Goal: Information Seeking & Learning: Learn about a topic

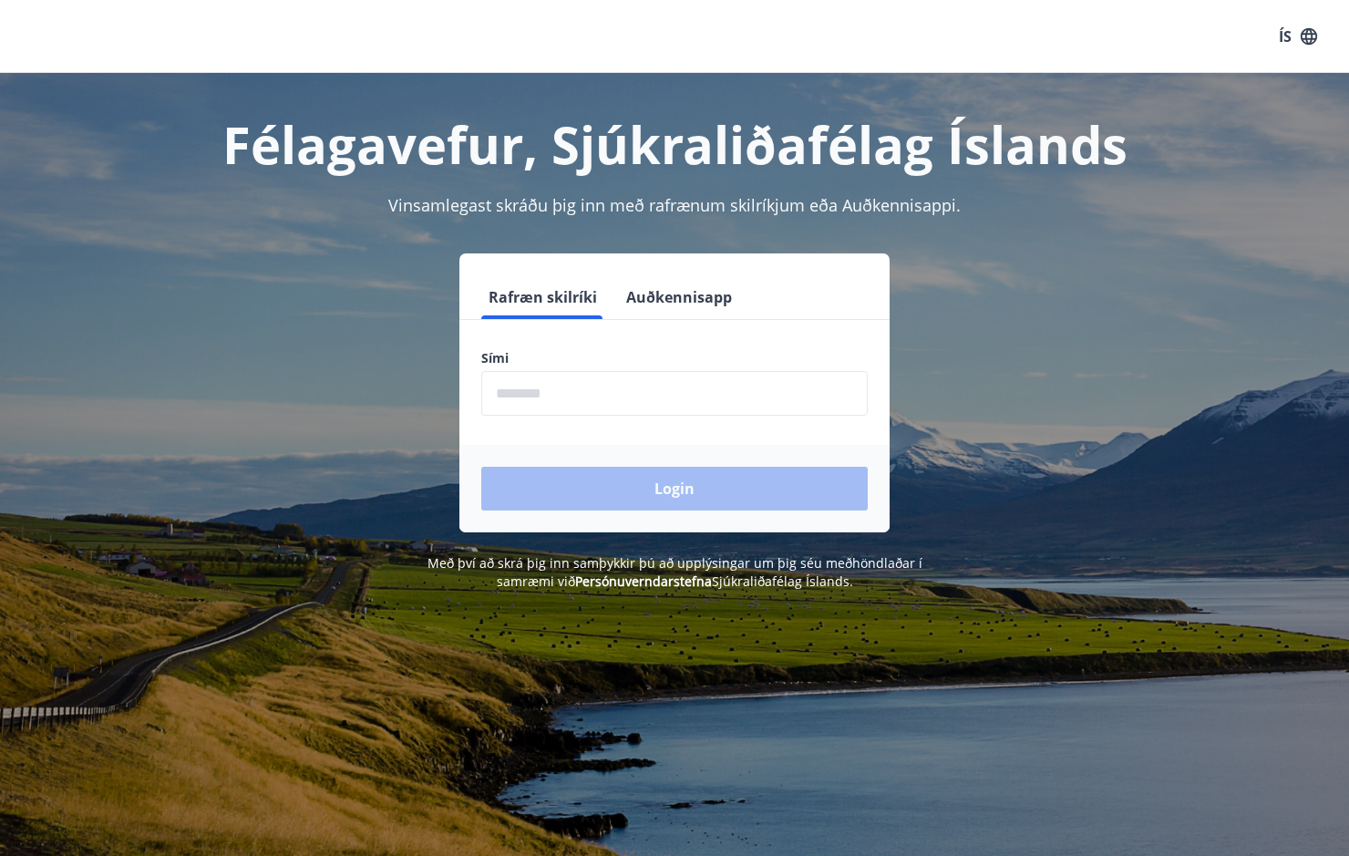
click at [552, 403] on input "phone" at bounding box center [674, 393] width 386 height 45
type input "********"
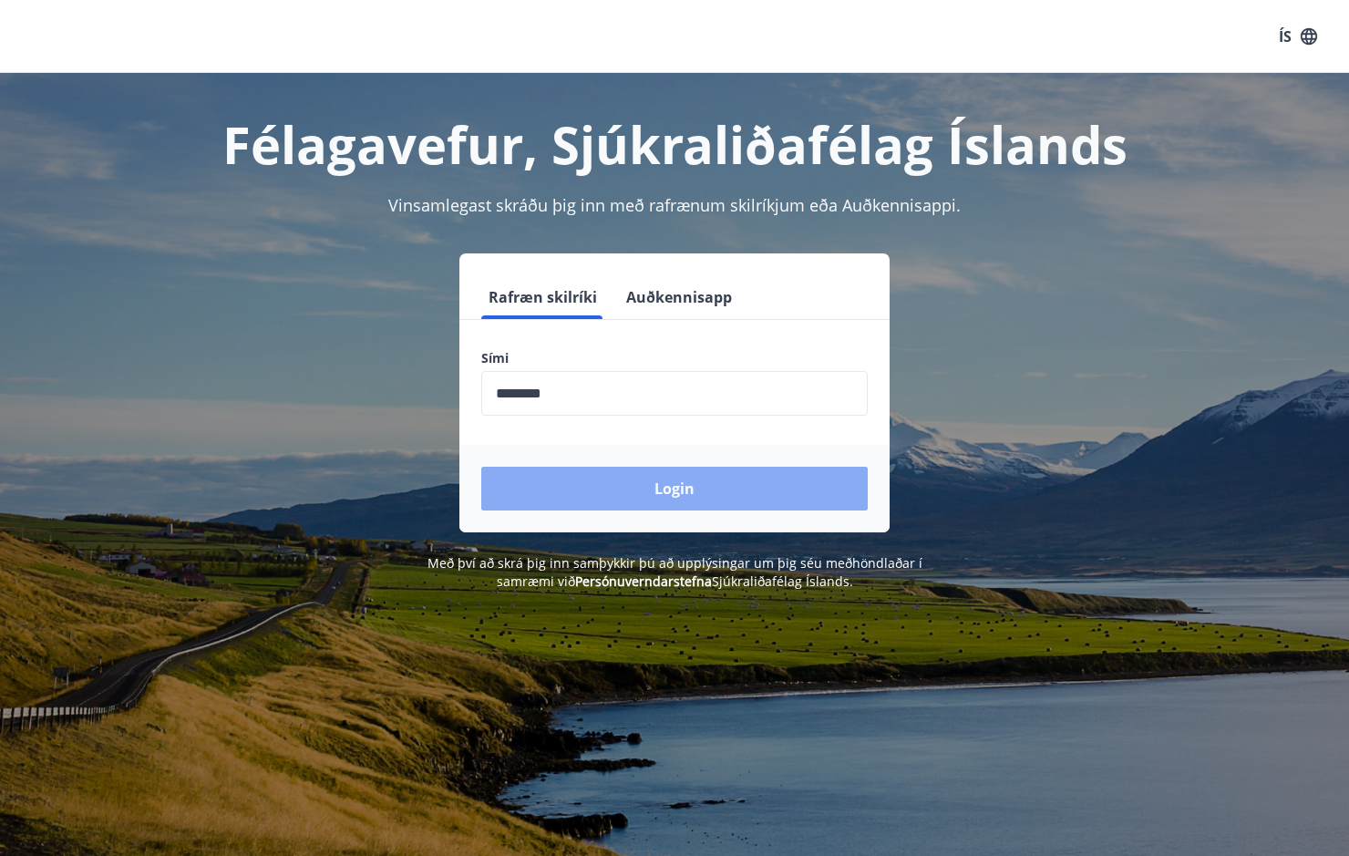
click at [547, 494] on button "Login" at bounding box center [674, 489] width 386 height 44
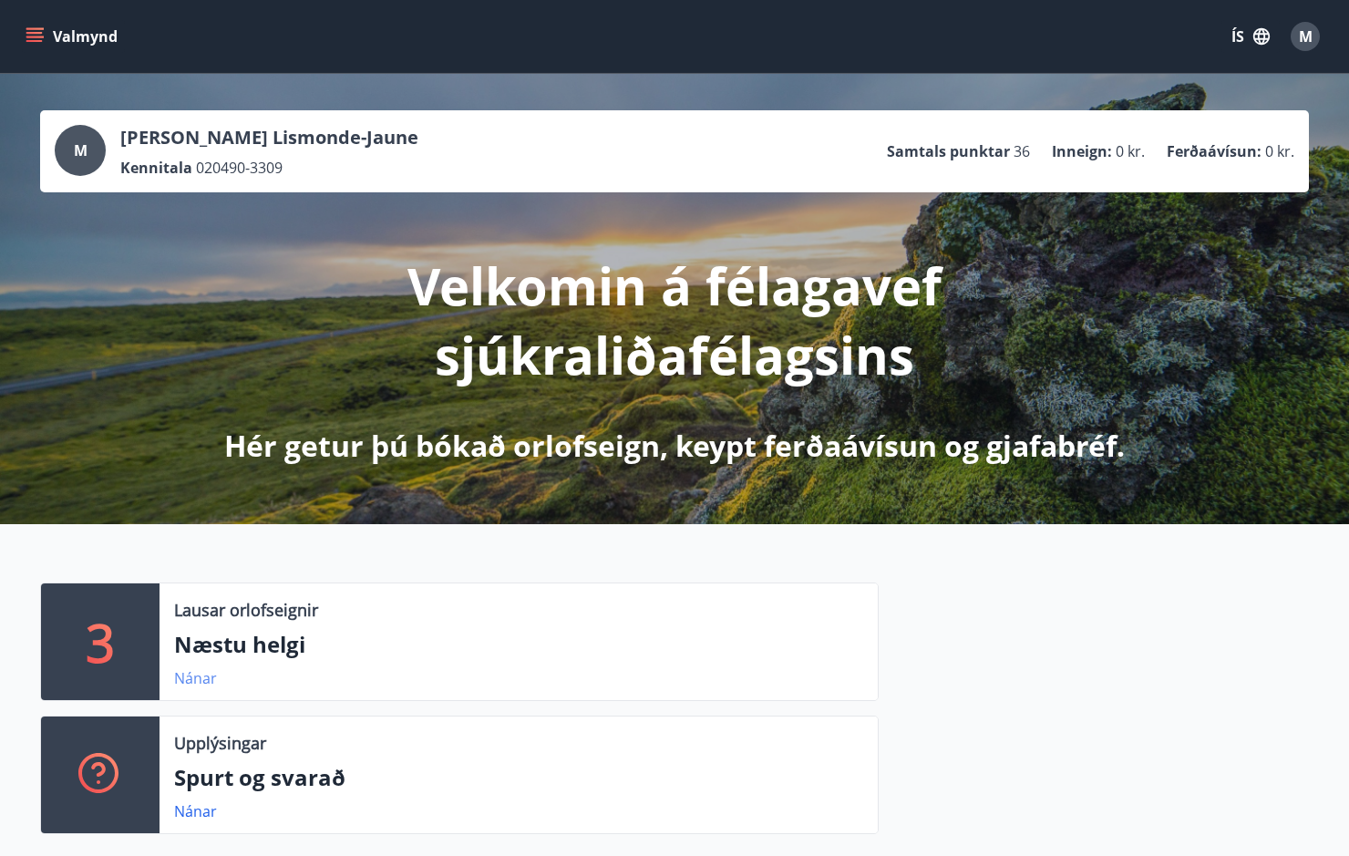
click at [188, 675] on link "Nánar" at bounding box center [195, 678] width 43 height 20
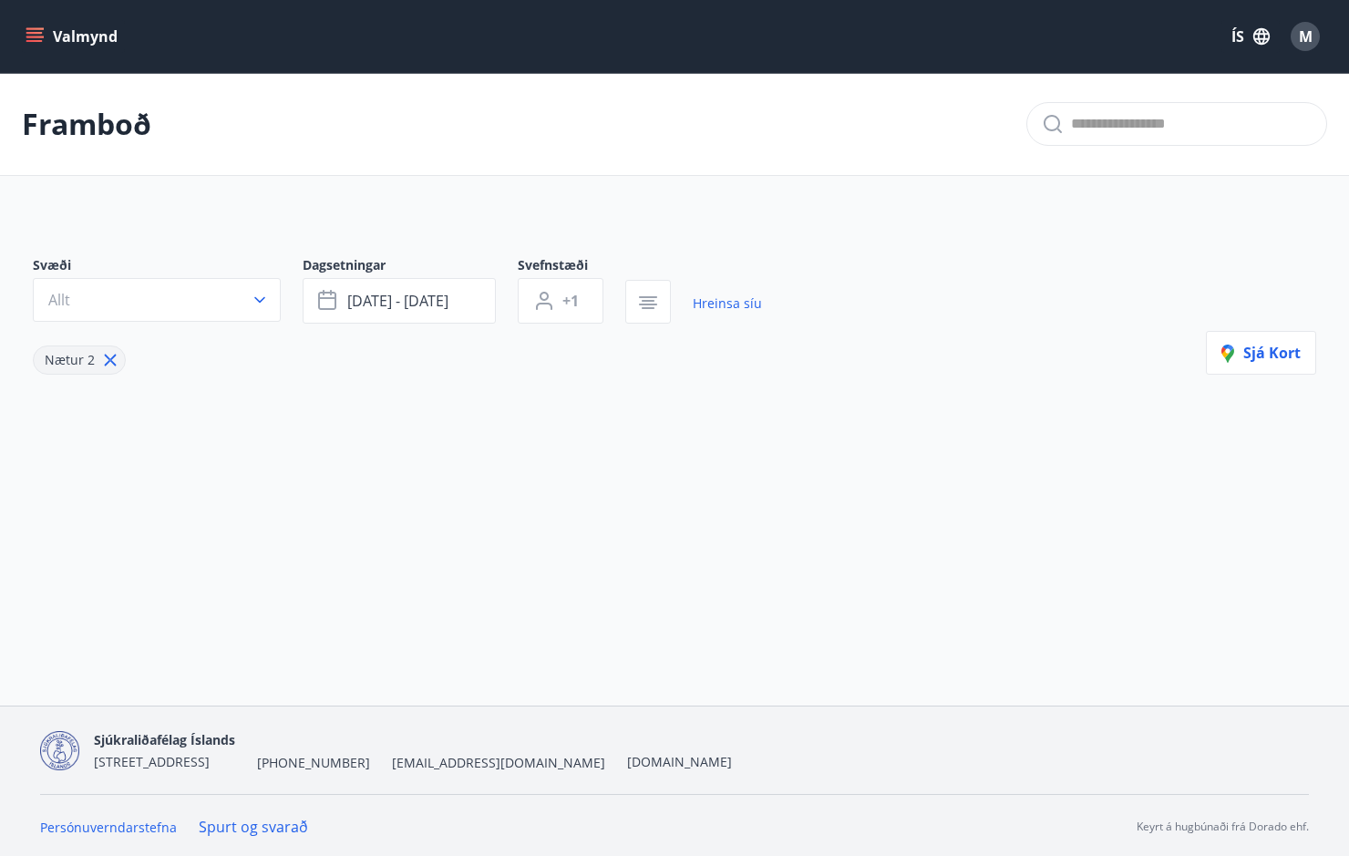
type input "*"
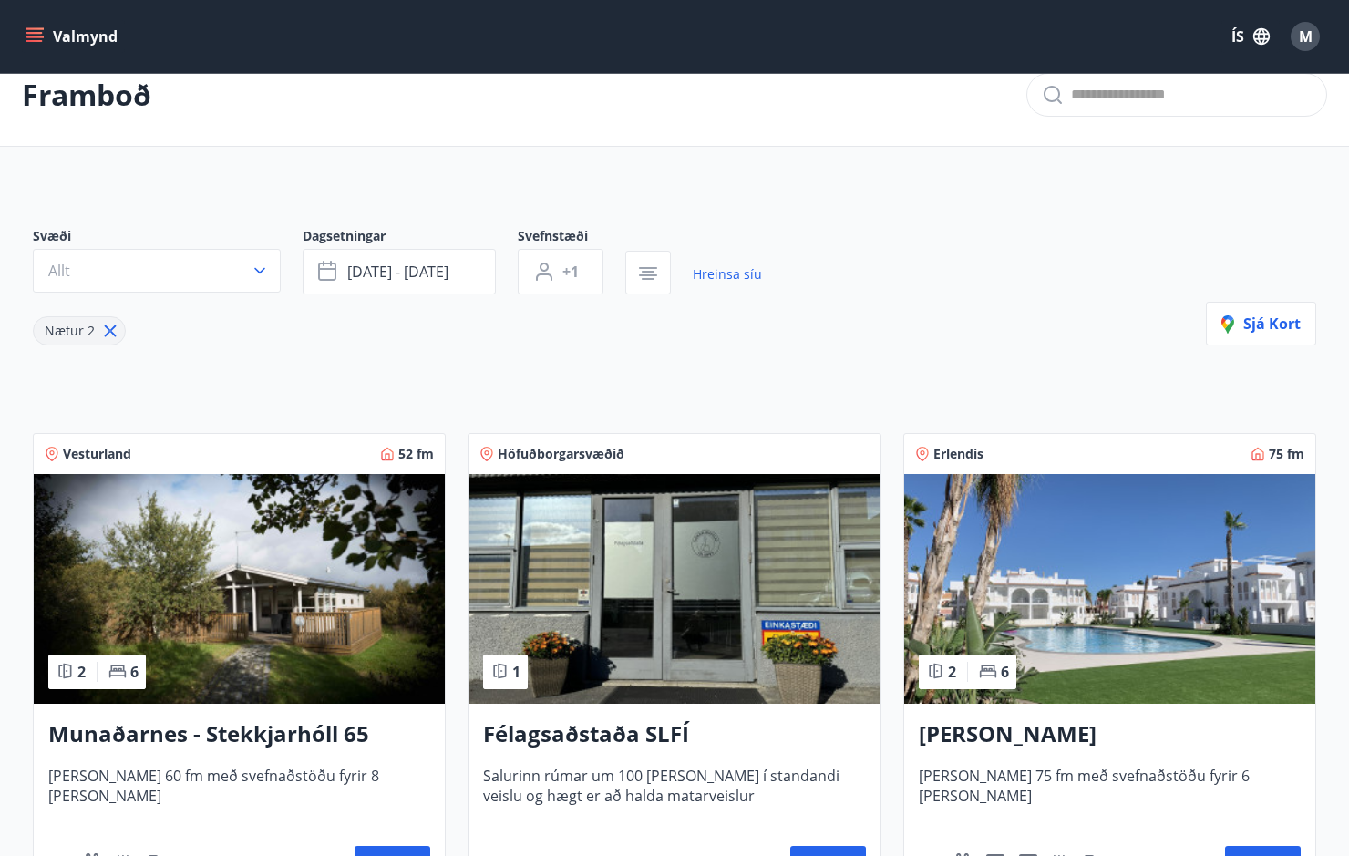
scroll to position [182, 0]
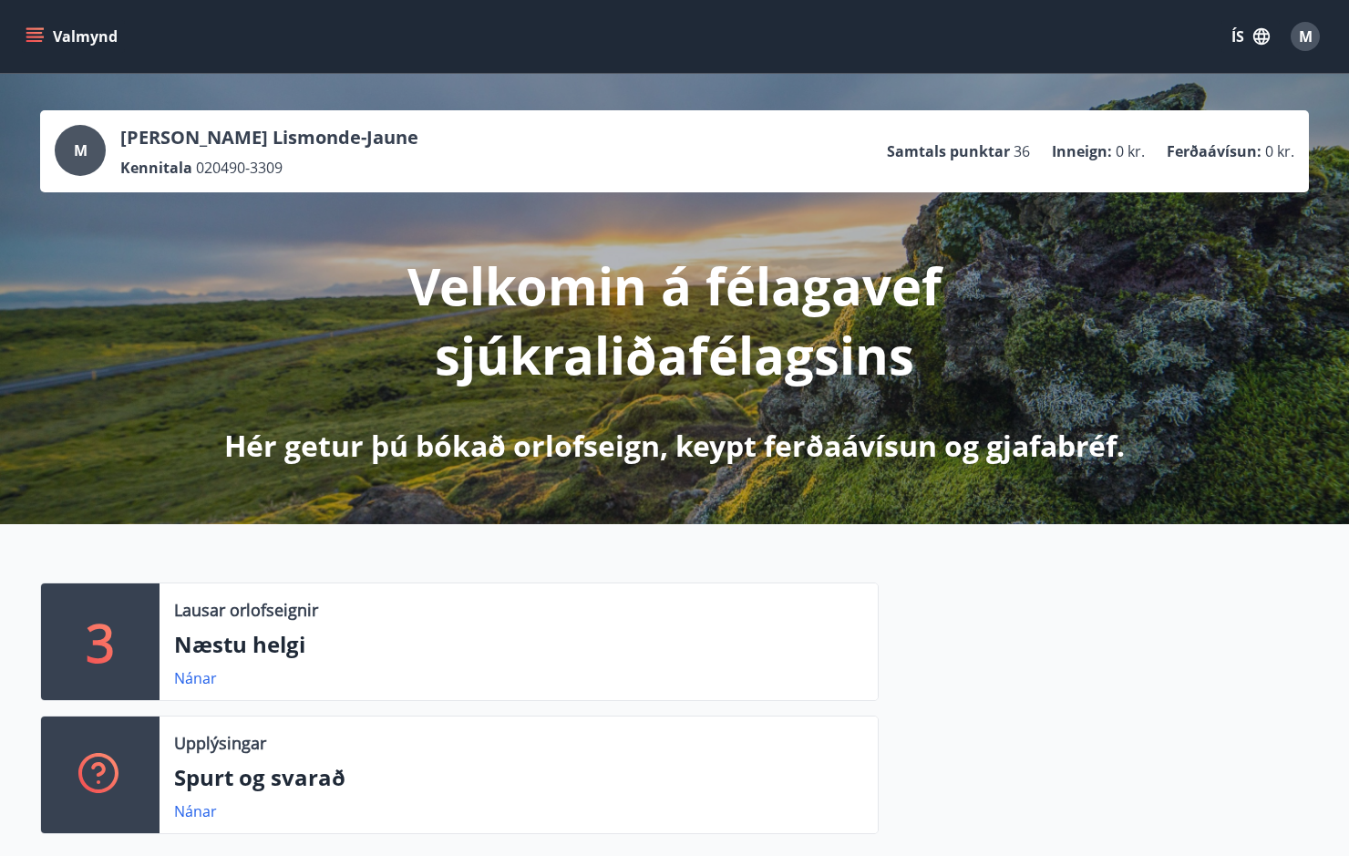
click at [37, 38] on icon "menu" at bounding box center [35, 36] width 18 height 18
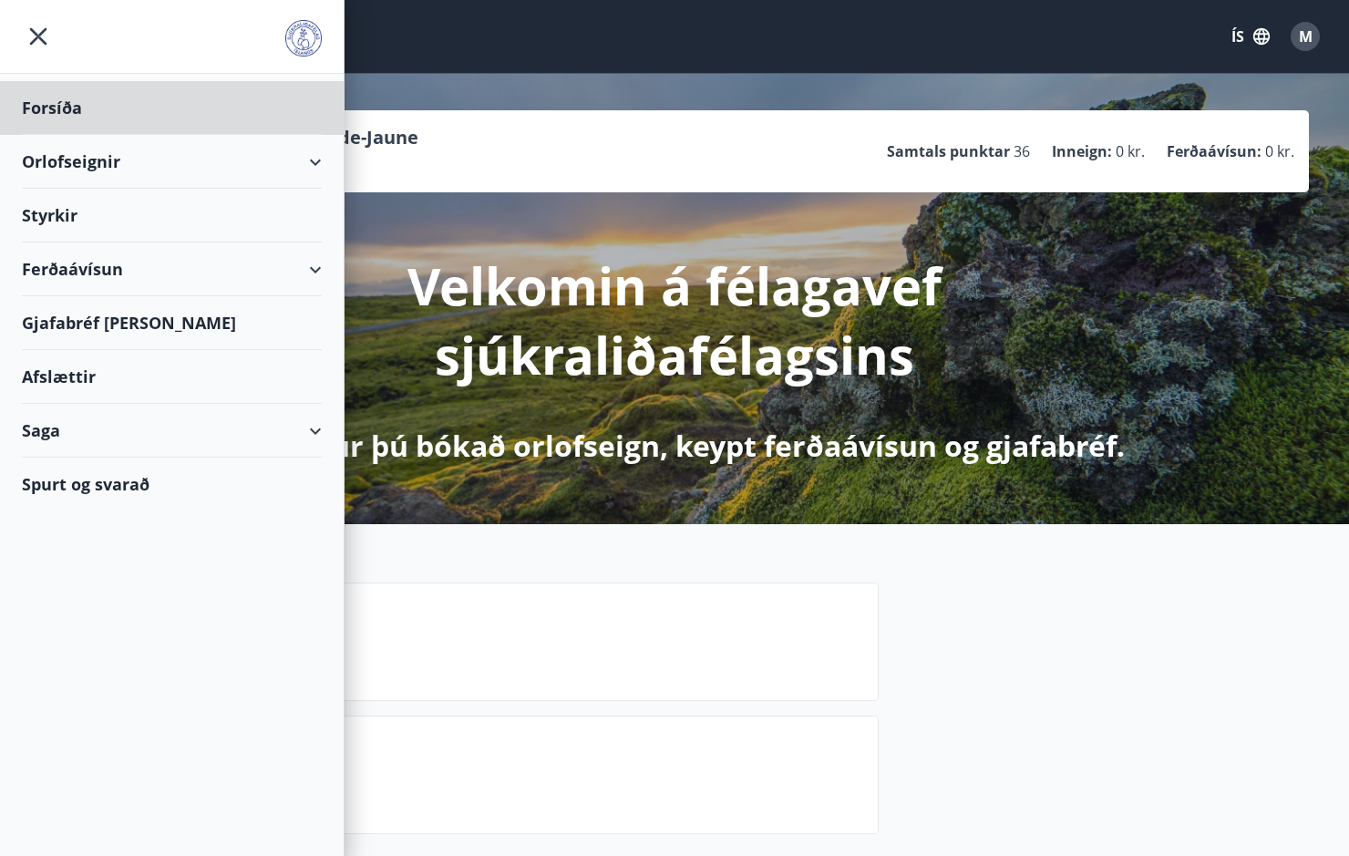
click at [56, 135] on div "Styrkir" at bounding box center [172, 108] width 300 height 54
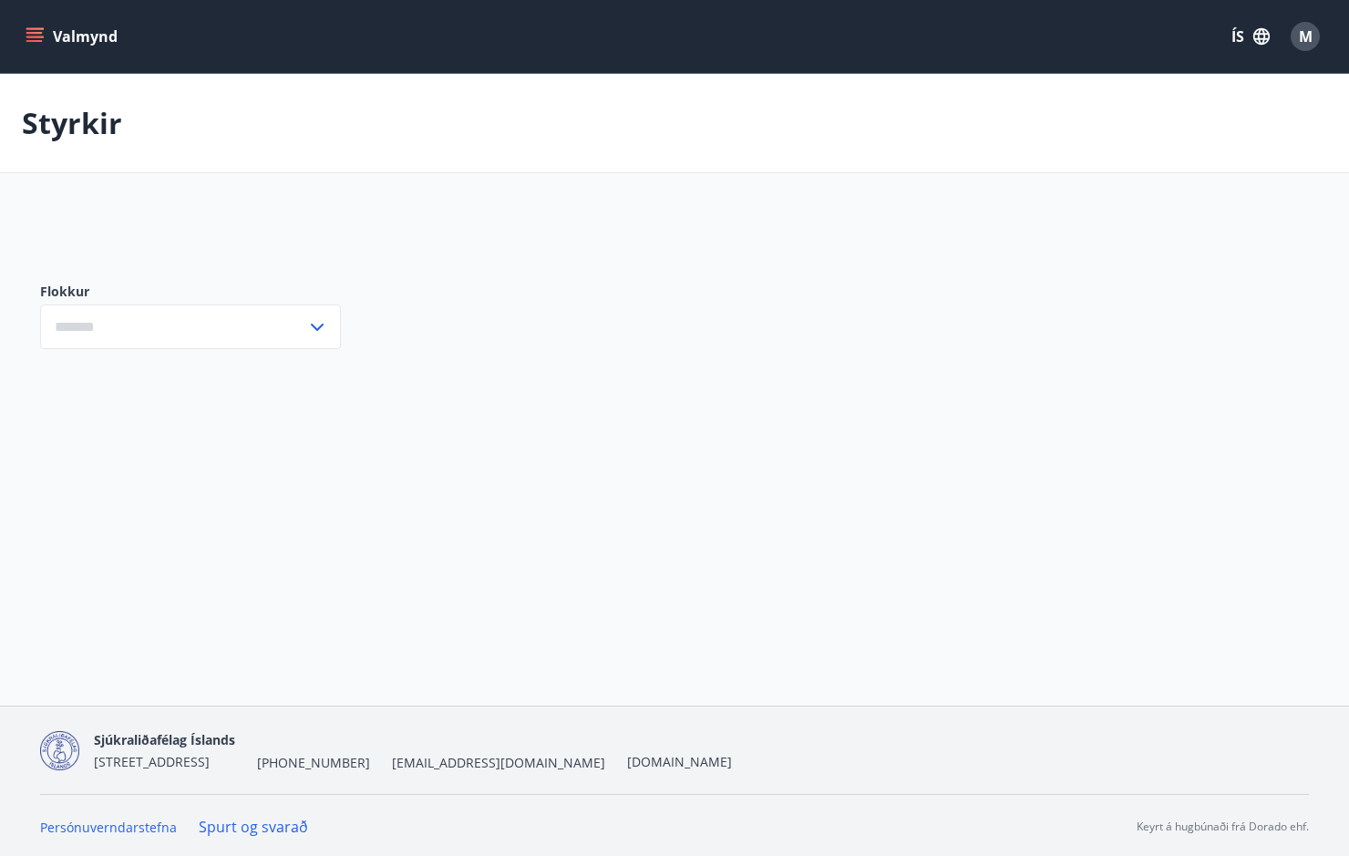
type input "***"
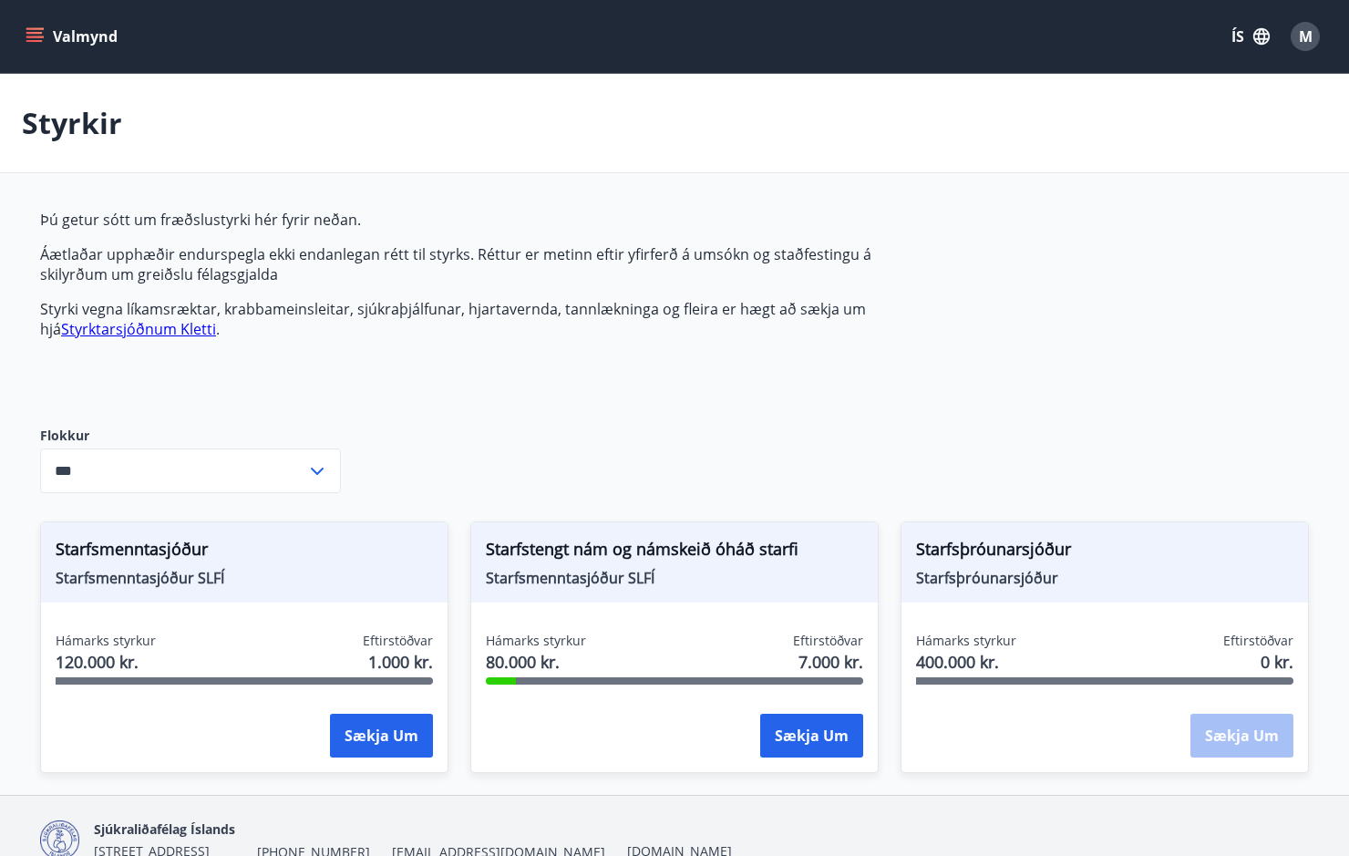
scroll to position [92, 0]
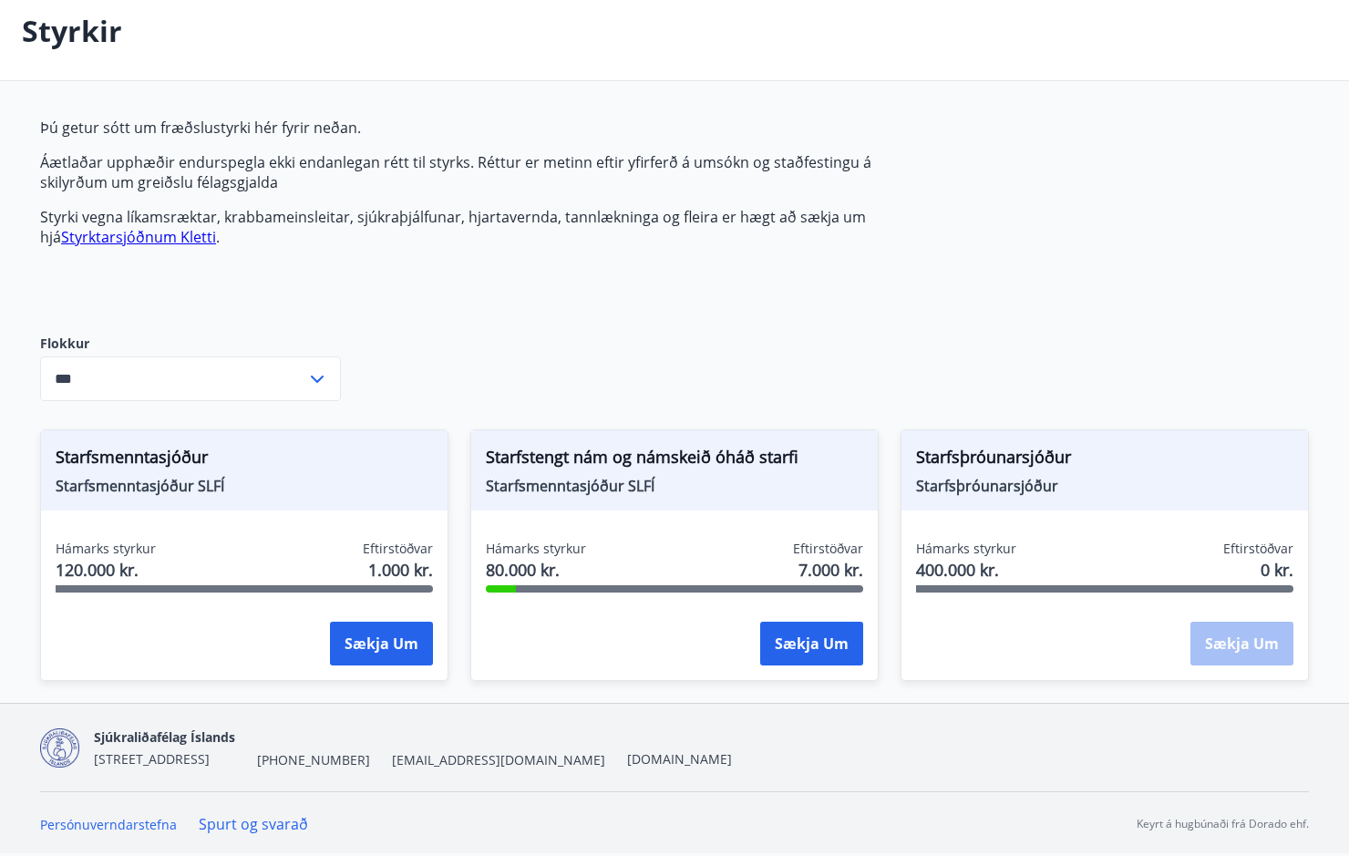
click at [116, 233] on link "Styrktarsjóðnum Kletti" at bounding box center [138, 237] width 155 height 20
